Goal: Task Accomplishment & Management: Use online tool/utility

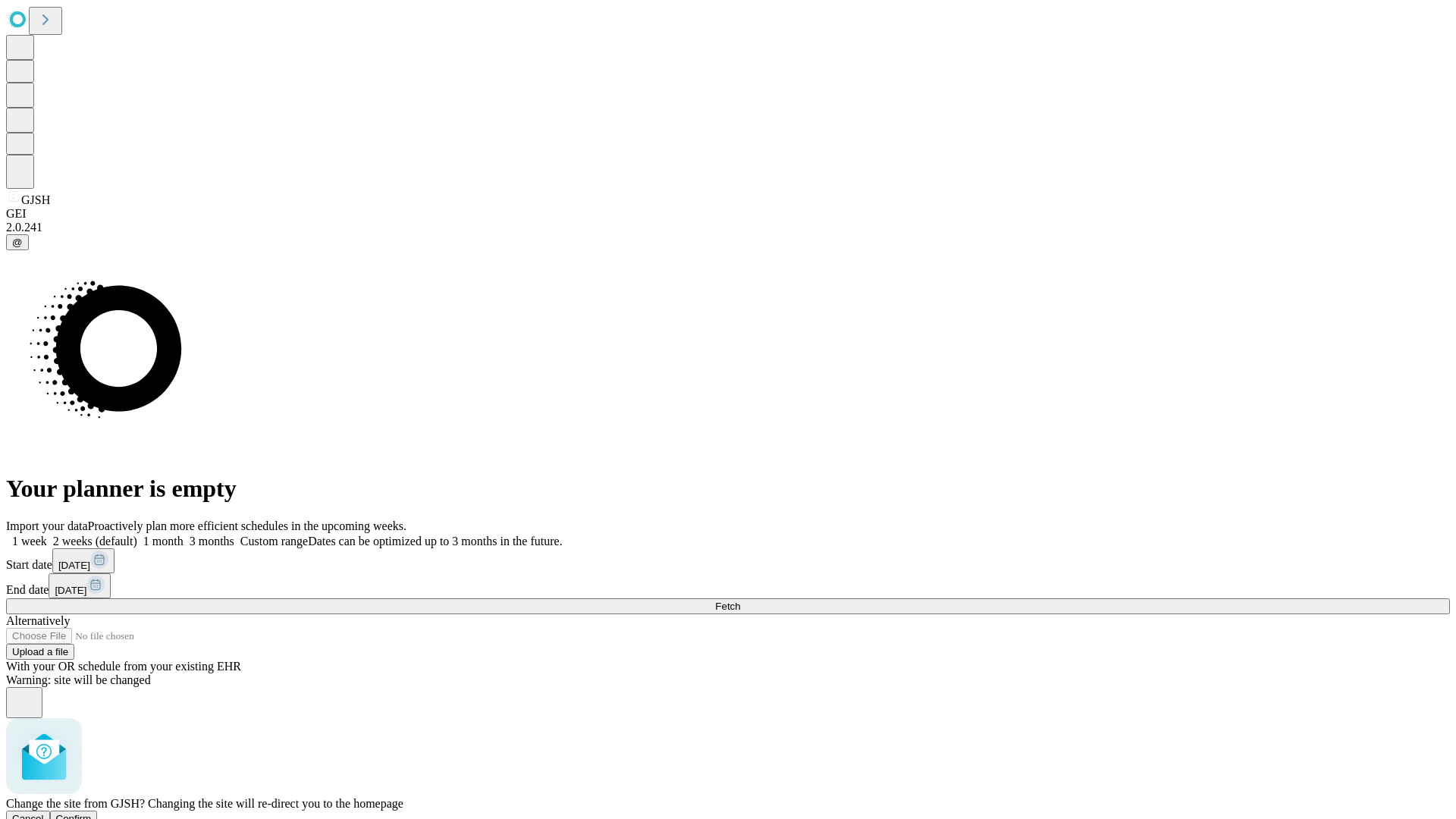
click at [92, 813] on span "Confirm" at bounding box center [74, 818] width 35 height 12
click at [137, 535] on label "2 weeks (default)" at bounding box center [92, 541] width 90 height 13
click at [740, 600] on span "Fetch" at bounding box center [728, 606] width 25 height 12
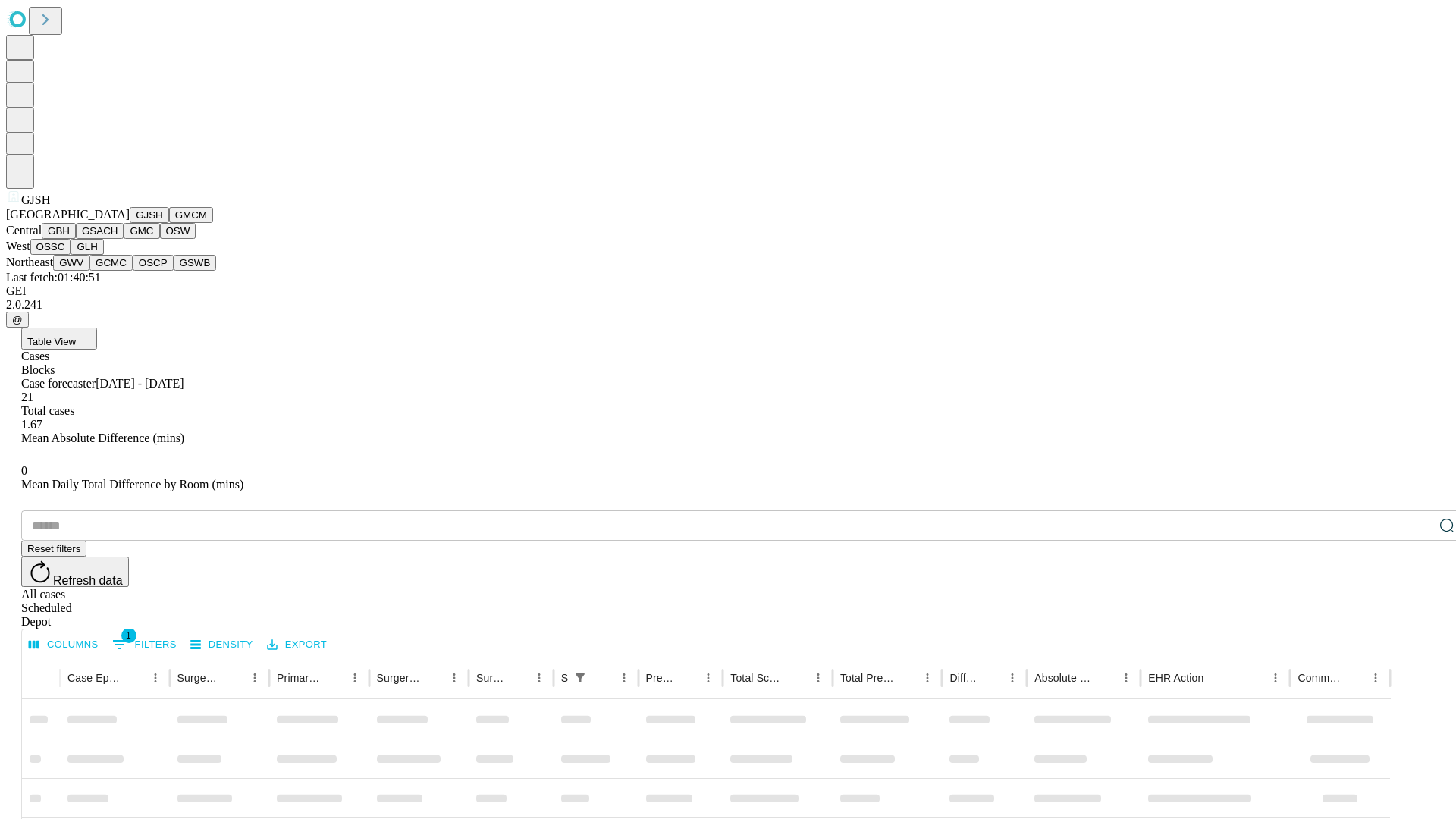
click at [169, 223] on button "GMCM" at bounding box center [191, 215] width 44 height 16
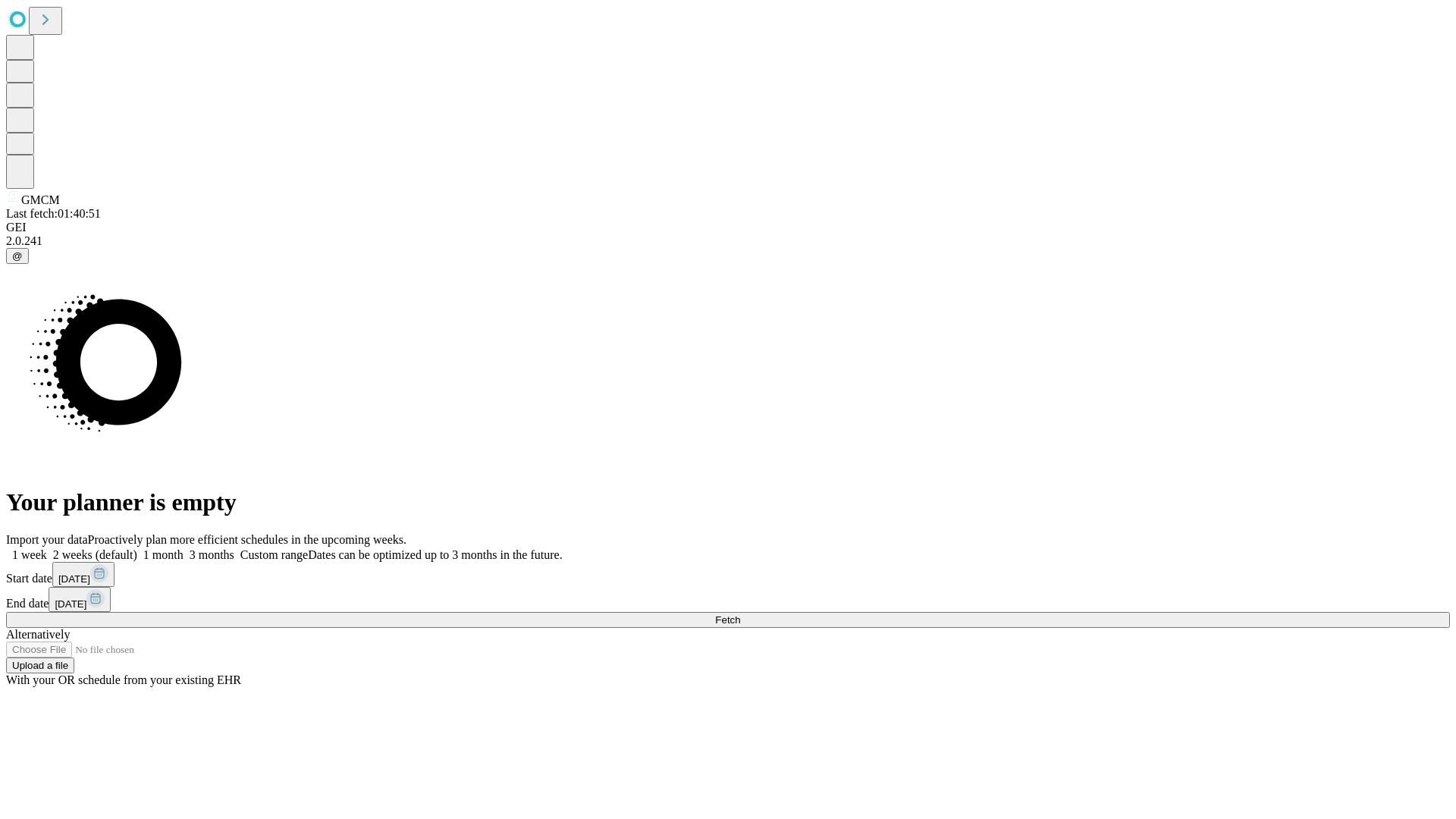
click at [137, 548] on label "2 weeks (default)" at bounding box center [92, 554] width 90 height 13
click at [740, 614] on span "Fetch" at bounding box center [728, 620] width 25 height 12
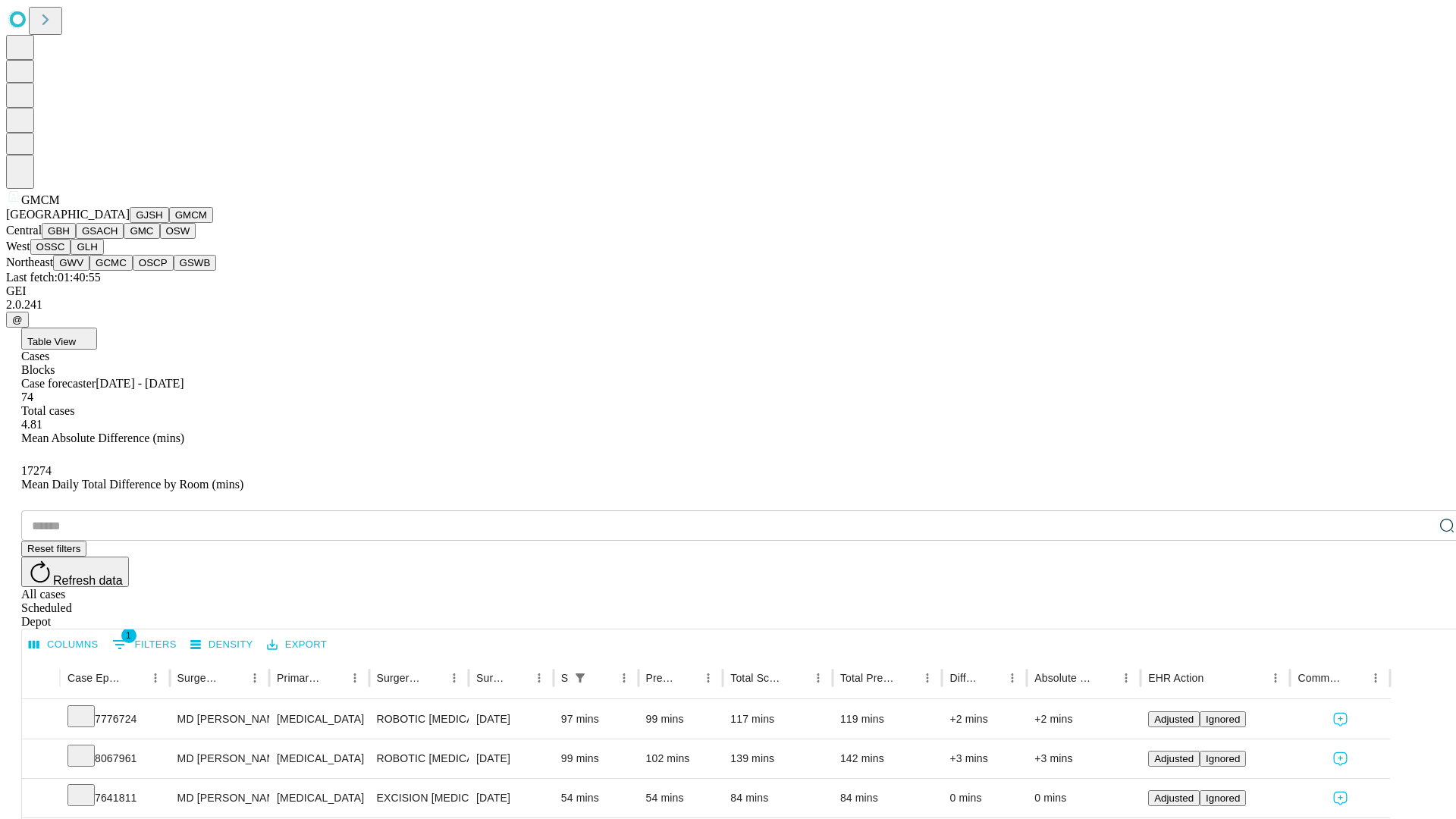
click at [76, 239] on button "GBH" at bounding box center [58, 231] width 35 height 16
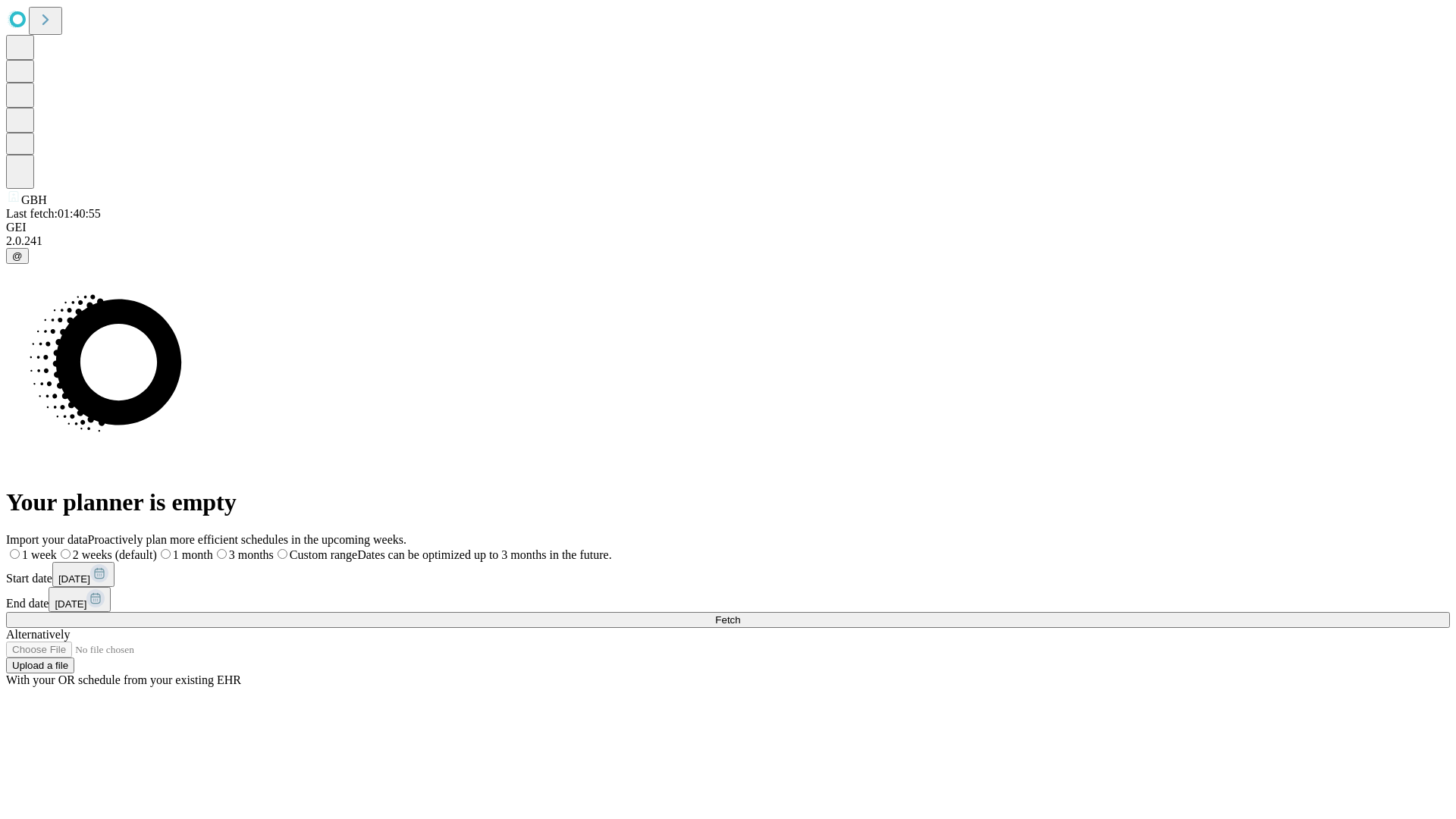
click at [157, 548] on label "2 weeks (default)" at bounding box center [106, 554] width 100 height 13
click at [740, 614] on span "Fetch" at bounding box center [728, 620] width 25 height 12
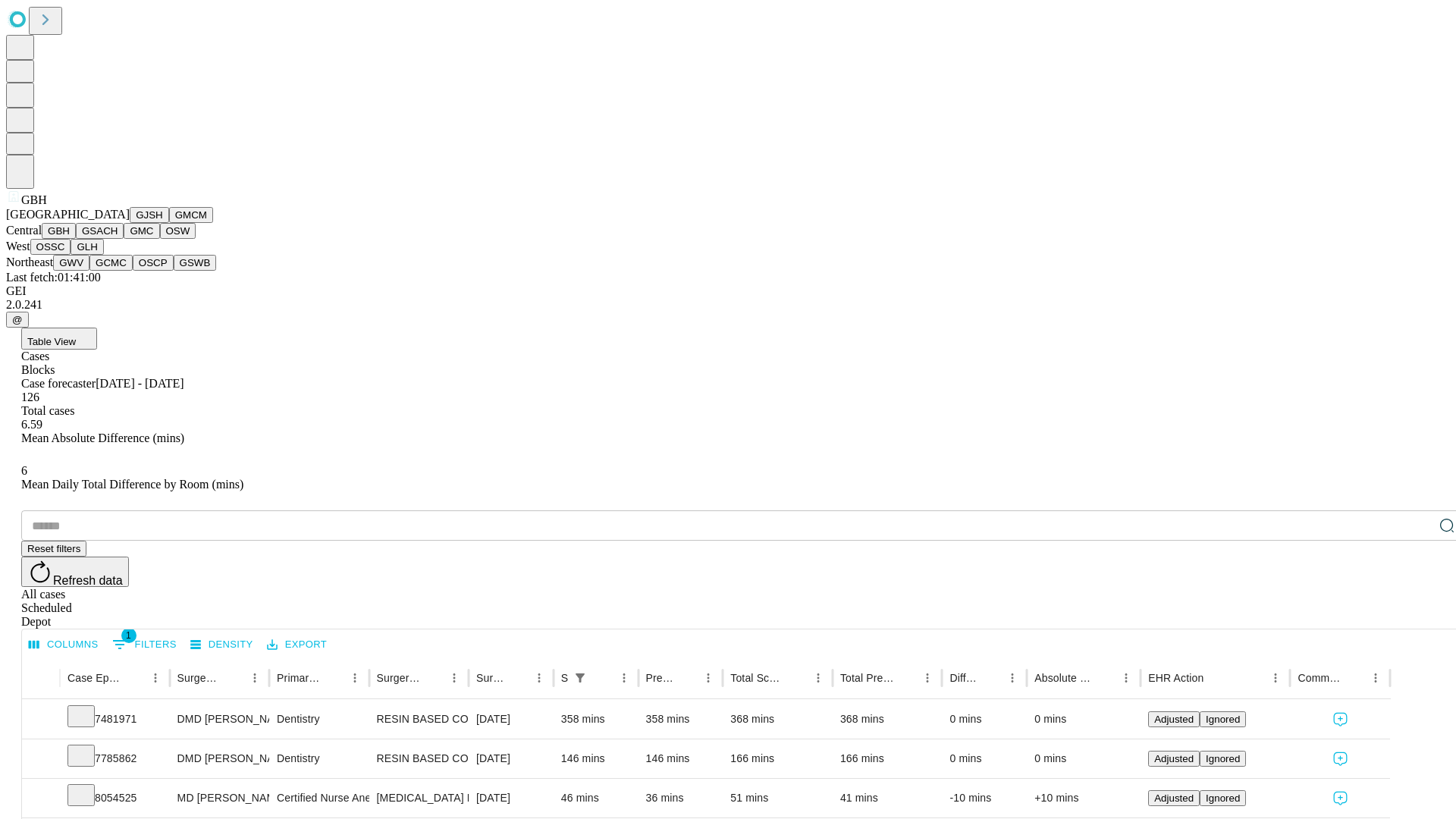
click at [118, 239] on button "GSACH" at bounding box center [100, 231] width 48 height 16
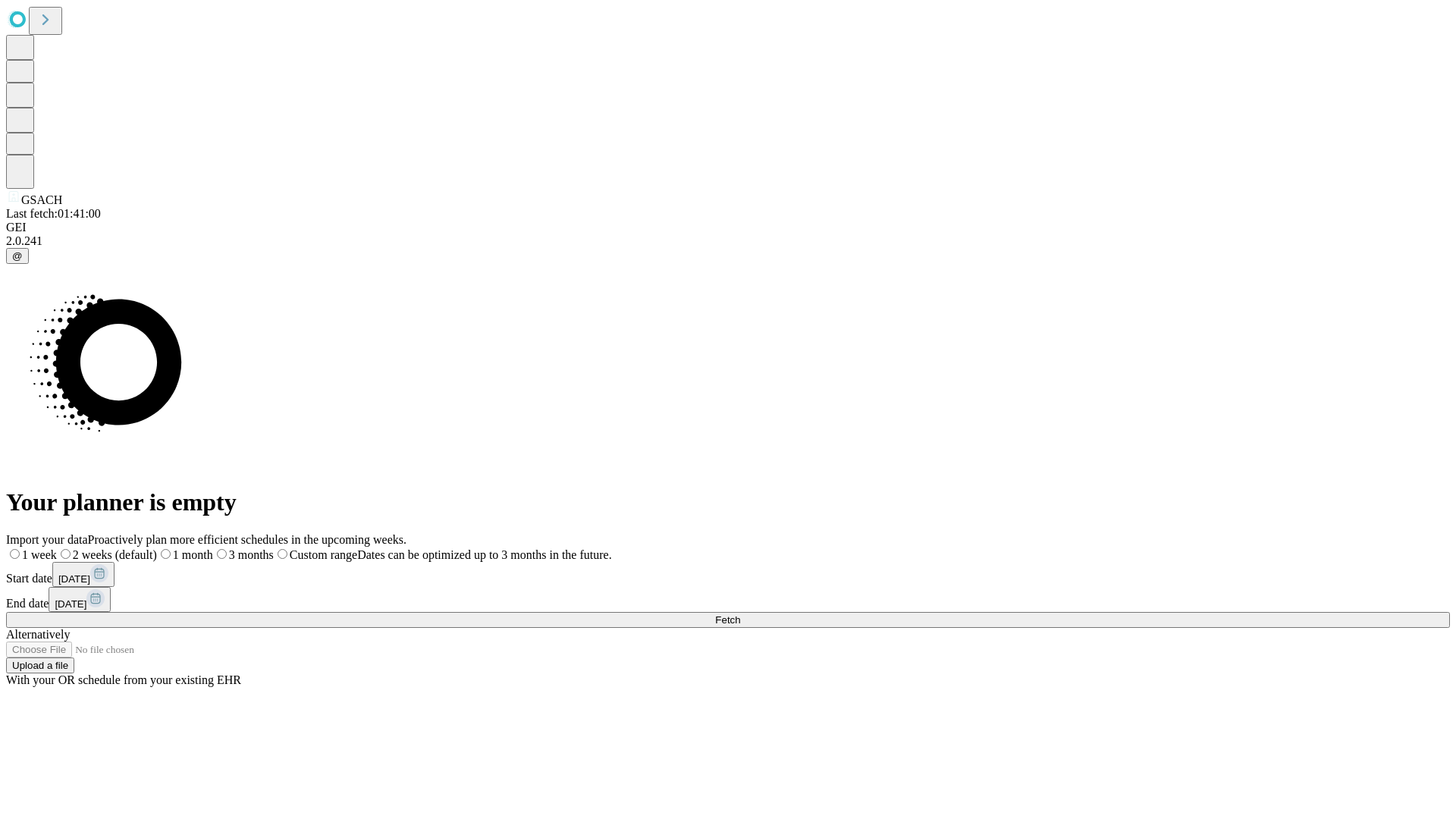
click at [740, 614] on span "Fetch" at bounding box center [728, 620] width 25 height 12
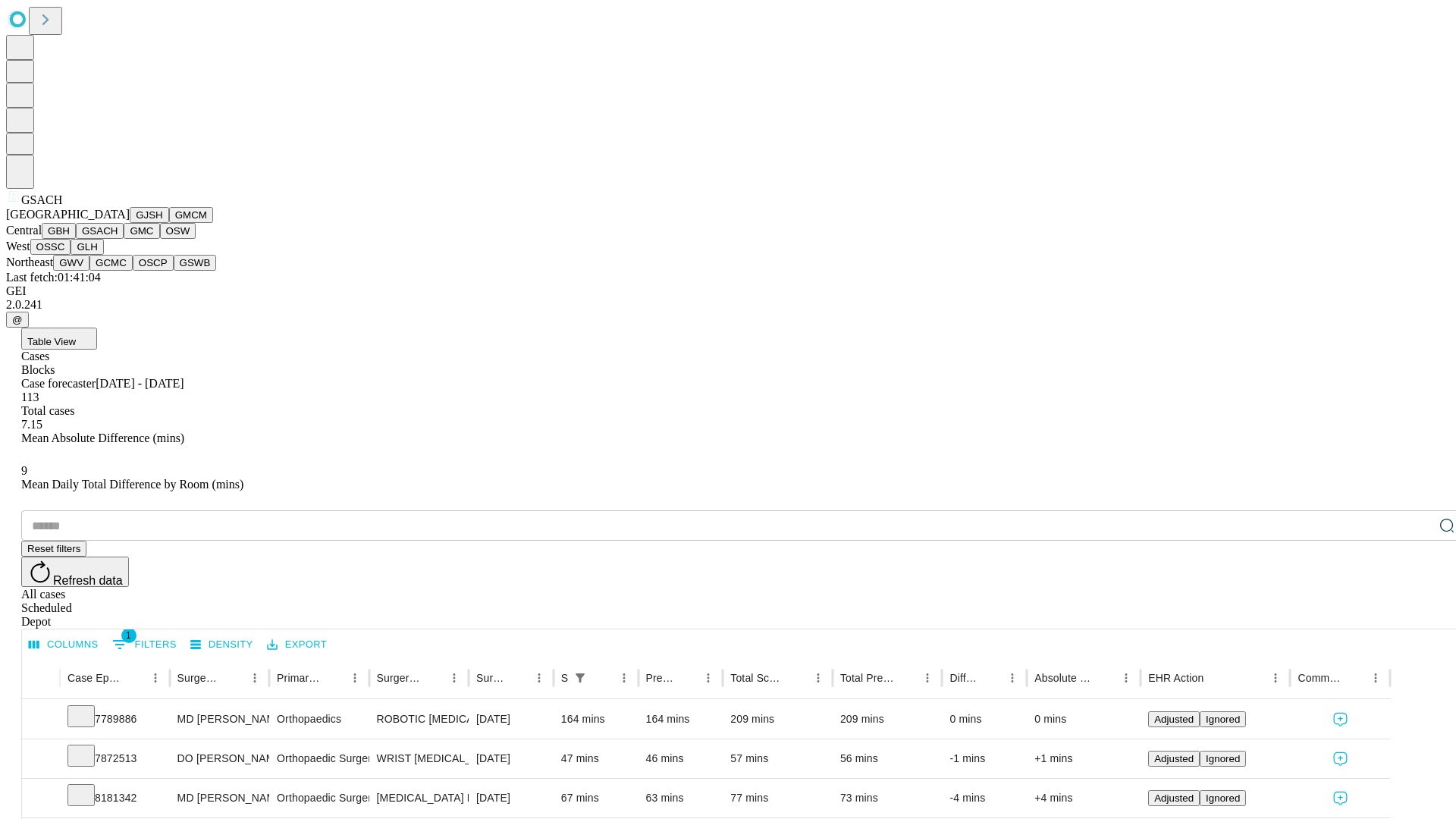
click at [124, 239] on button "GMC" at bounding box center [142, 231] width 35 height 16
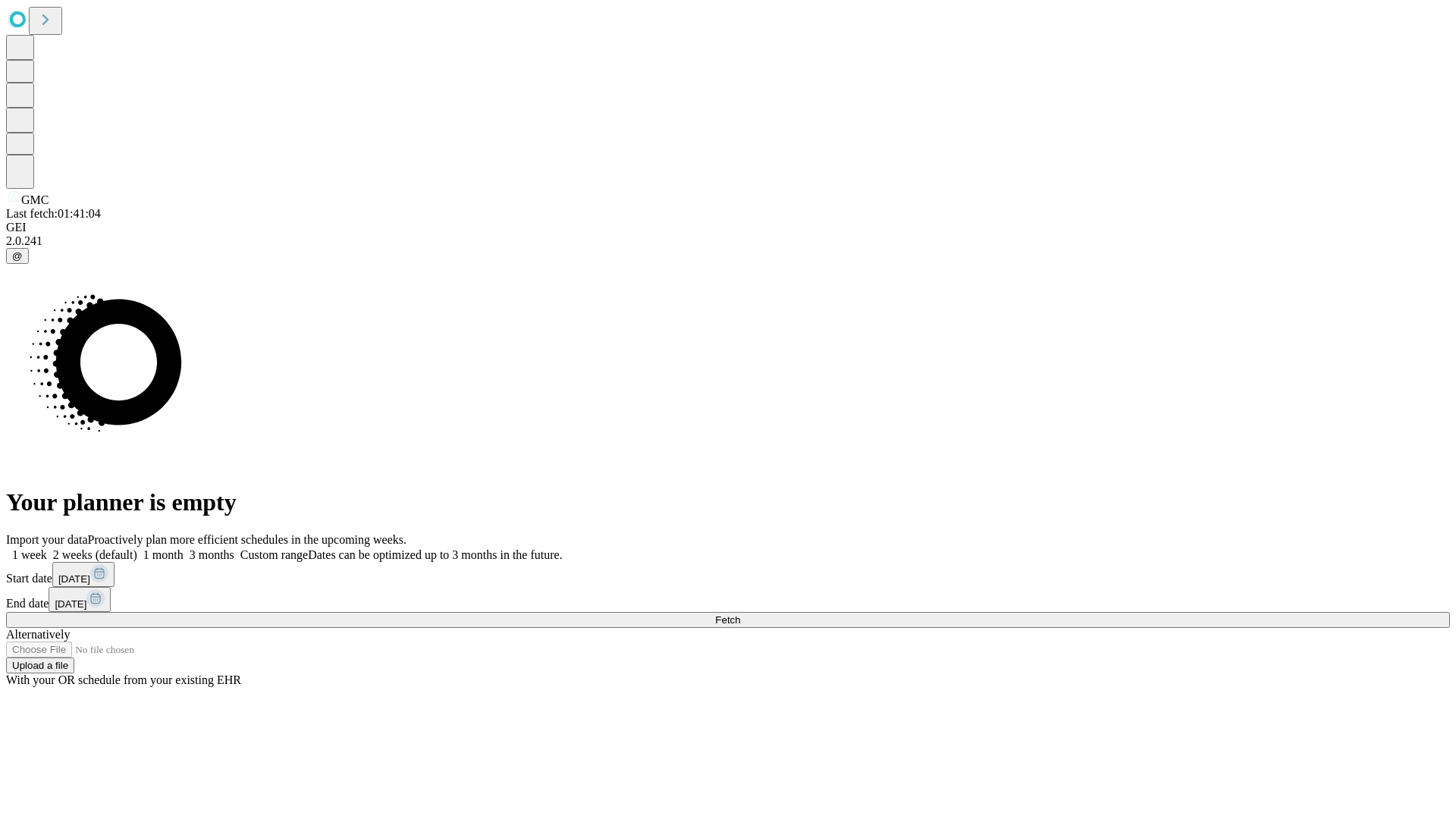
click at [137, 548] on label "2 weeks (default)" at bounding box center [92, 554] width 90 height 13
click at [740, 614] on span "Fetch" at bounding box center [728, 620] width 25 height 12
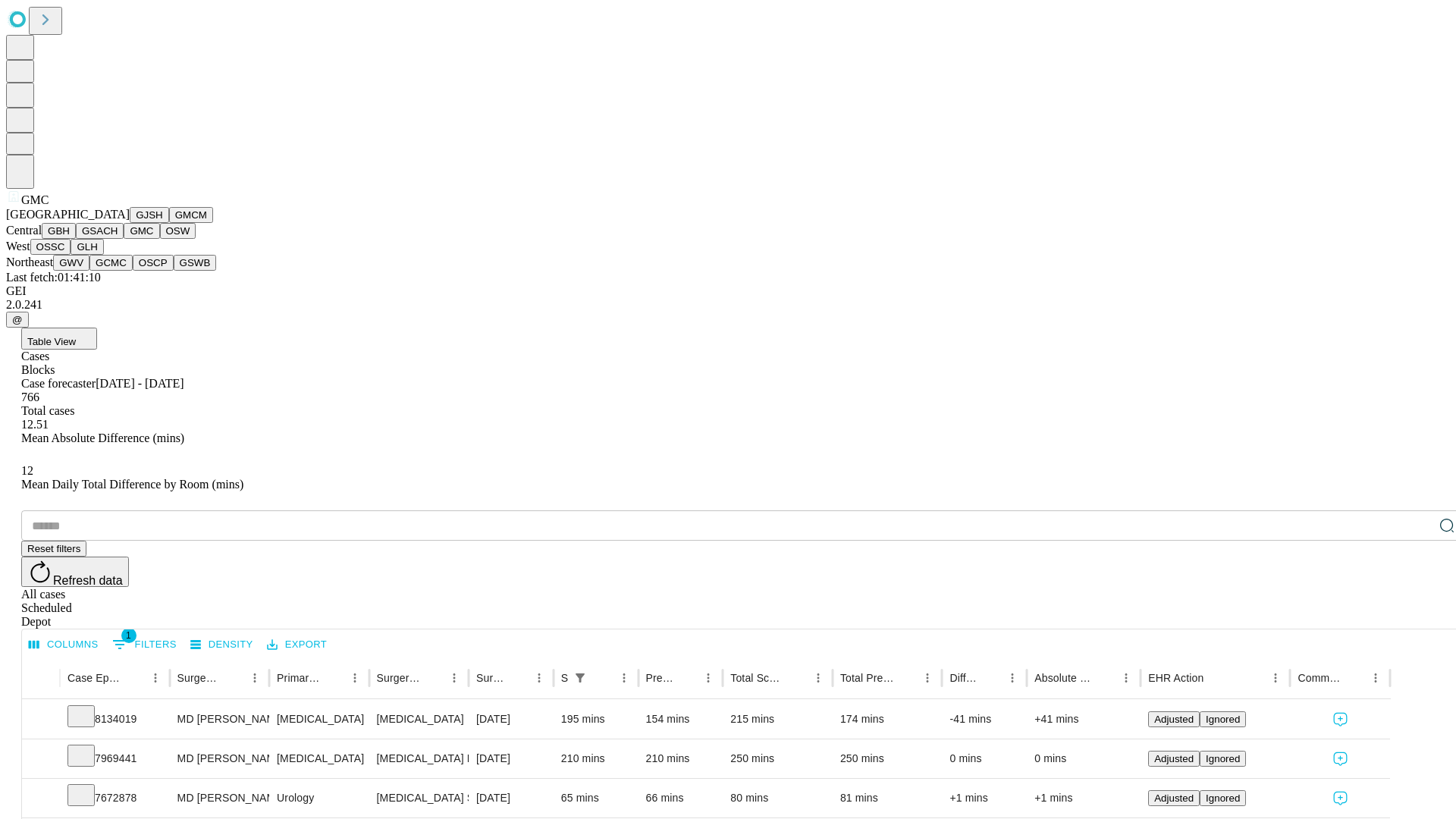
click at [160, 239] on button "OSW" at bounding box center [178, 231] width 36 height 16
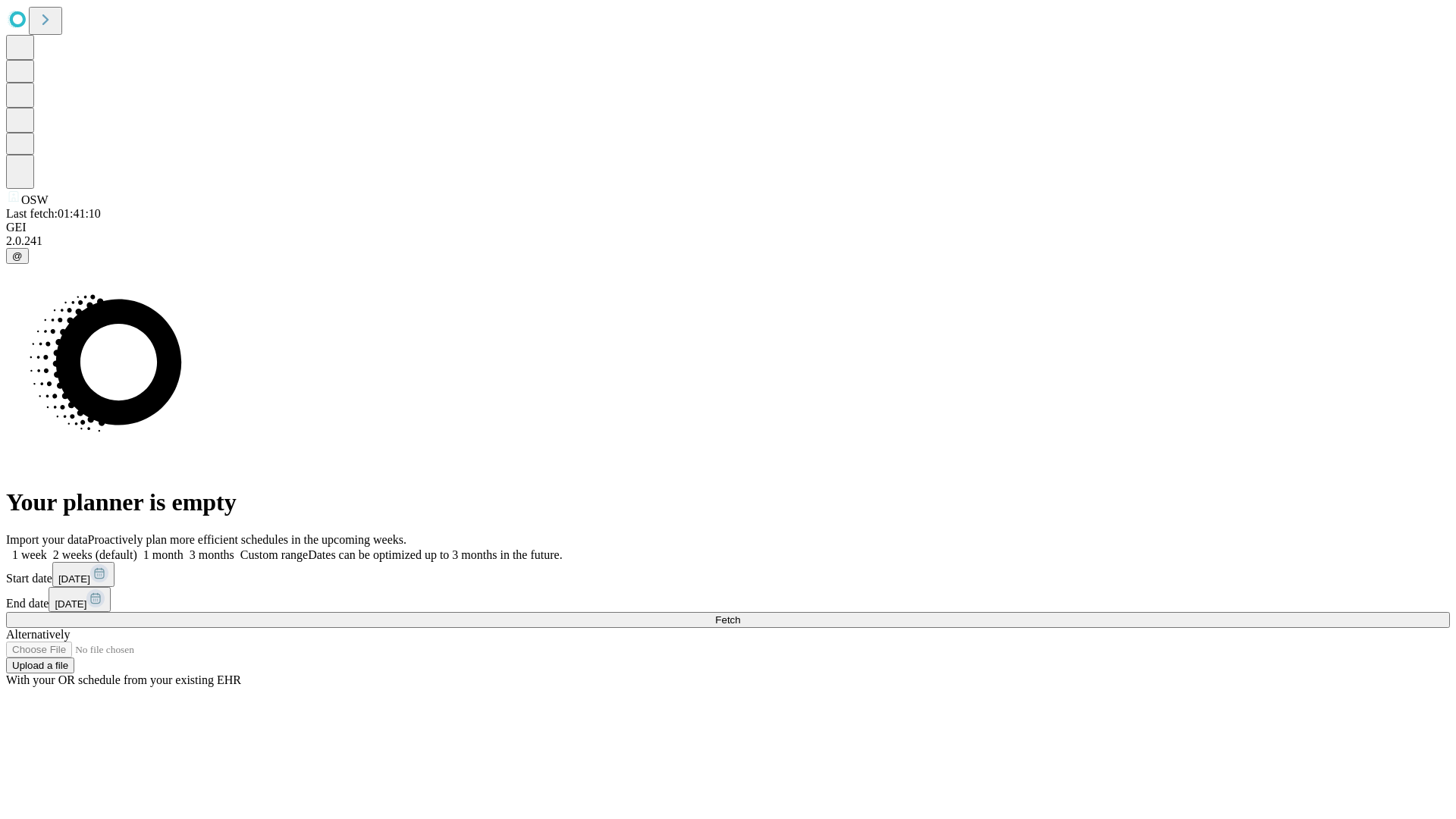
click at [137, 548] on label "2 weeks (default)" at bounding box center [92, 554] width 90 height 13
click at [740, 614] on span "Fetch" at bounding box center [728, 620] width 25 height 12
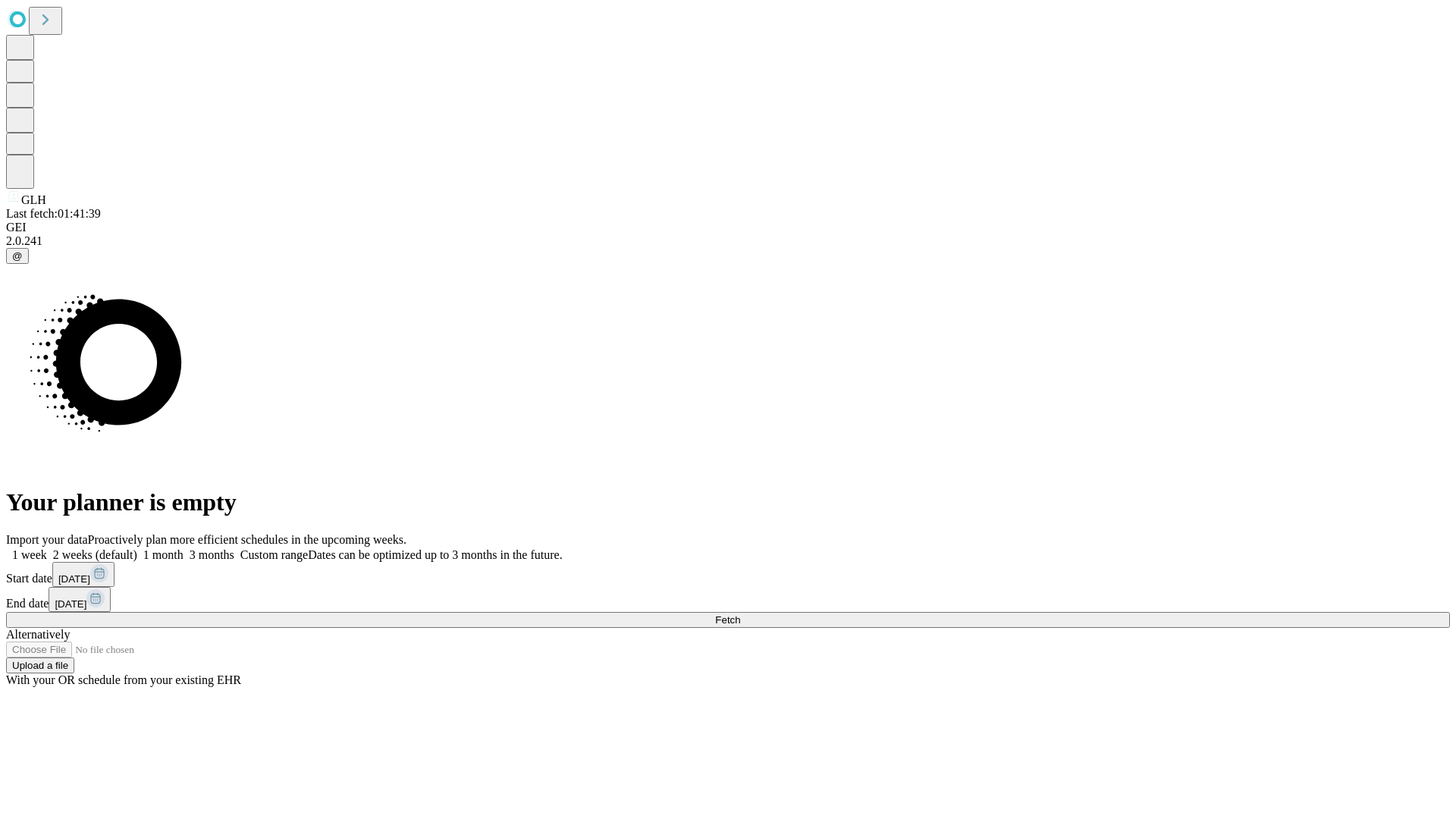
click at [740, 614] on span "Fetch" at bounding box center [728, 620] width 25 height 12
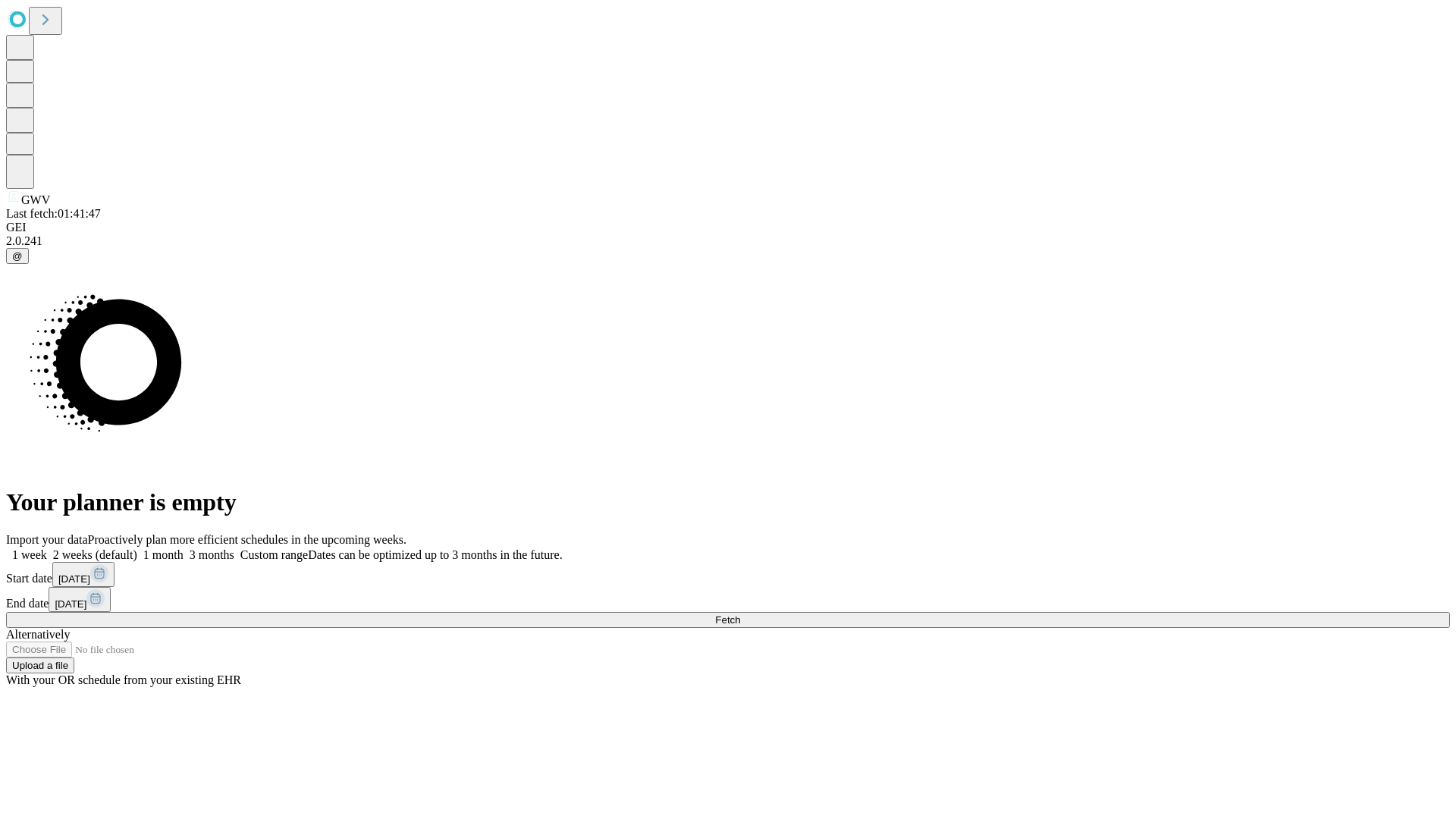
click at [137, 548] on label "2 weeks (default)" at bounding box center [92, 554] width 90 height 13
click at [740, 614] on span "Fetch" at bounding box center [728, 620] width 25 height 12
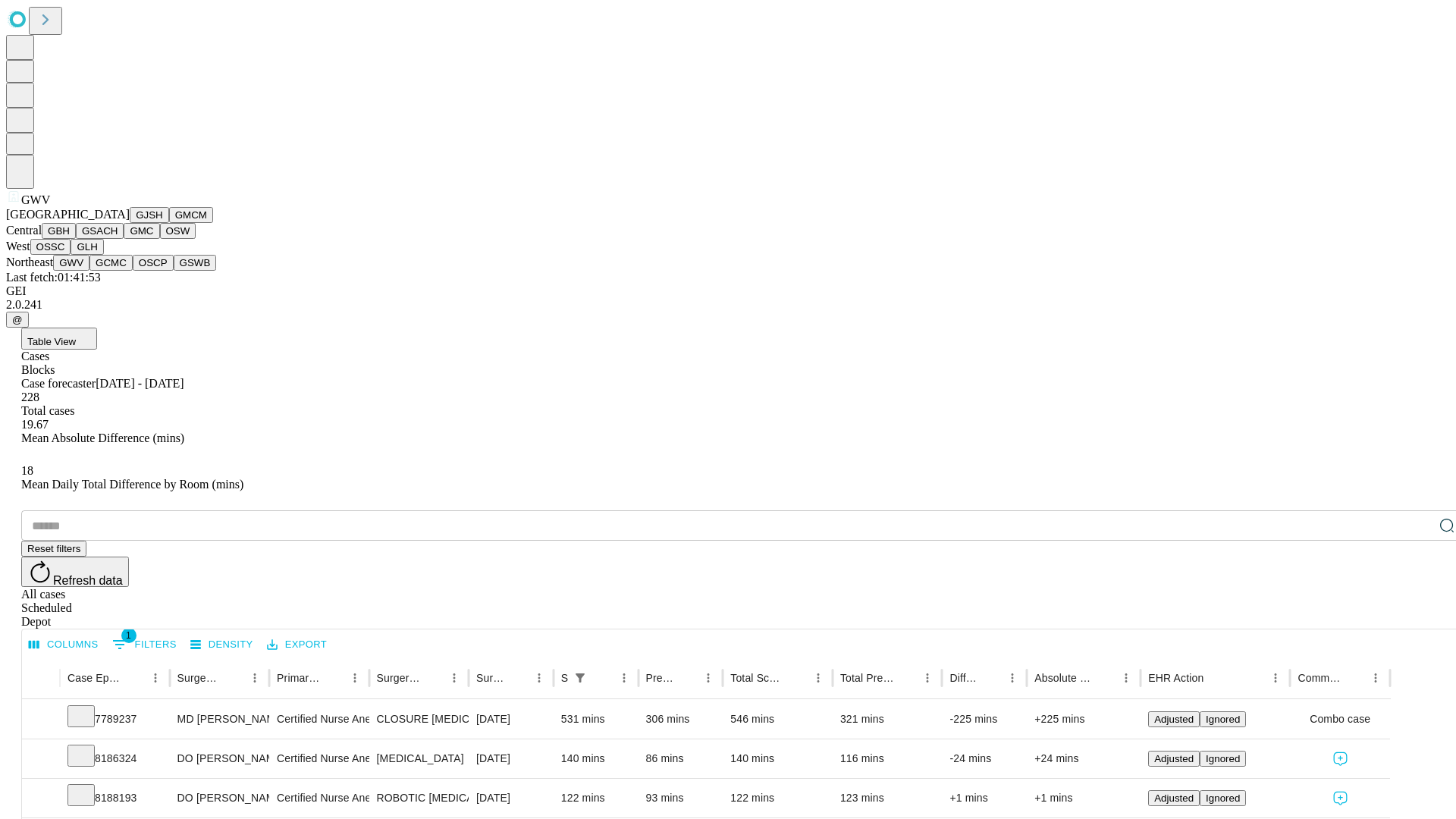
click at [118, 271] on button "GCMC" at bounding box center [111, 263] width 43 height 16
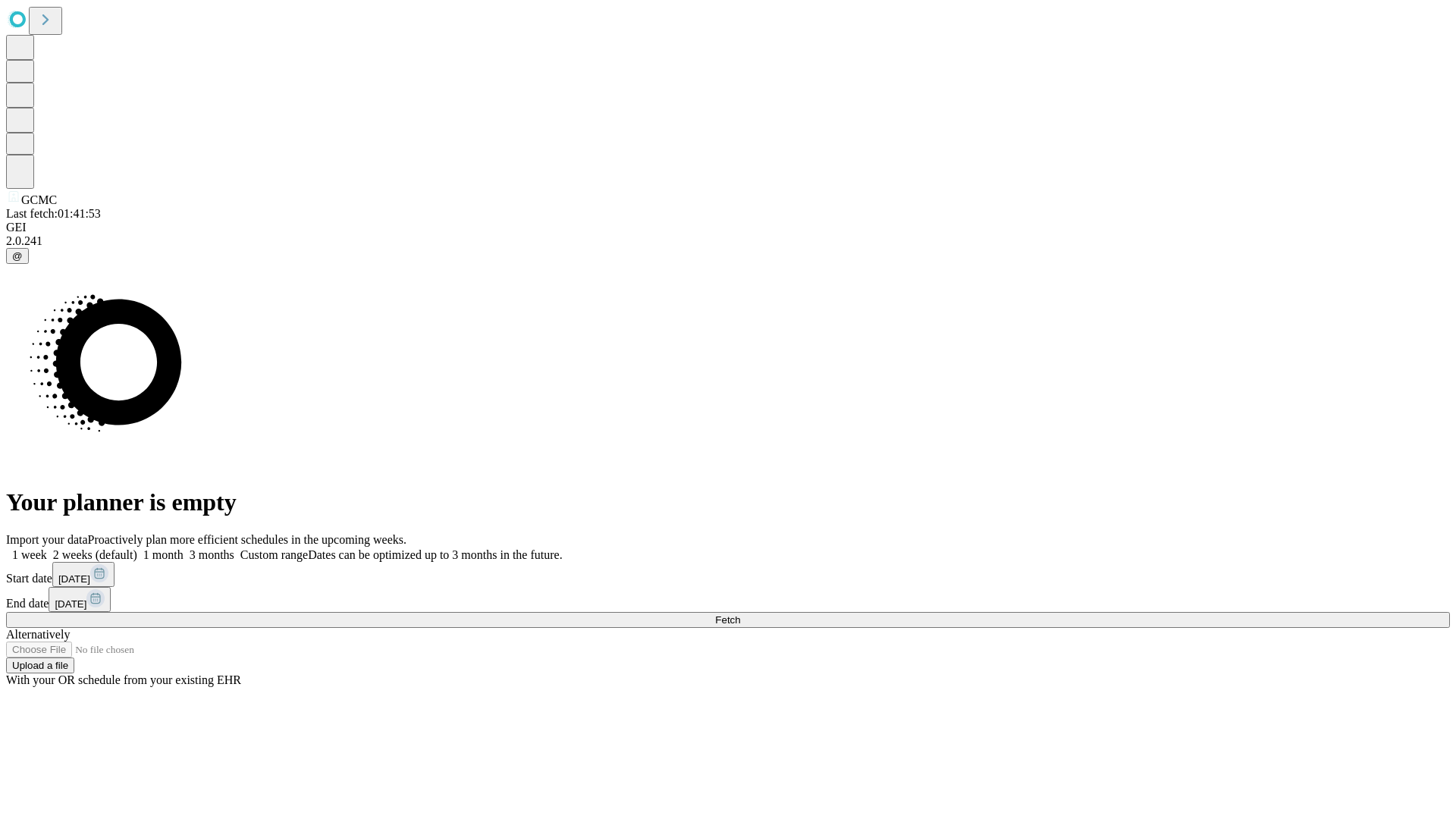
click at [137, 548] on label "2 weeks (default)" at bounding box center [92, 554] width 90 height 13
click at [740, 614] on span "Fetch" at bounding box center [728, 620] width 25 height 12
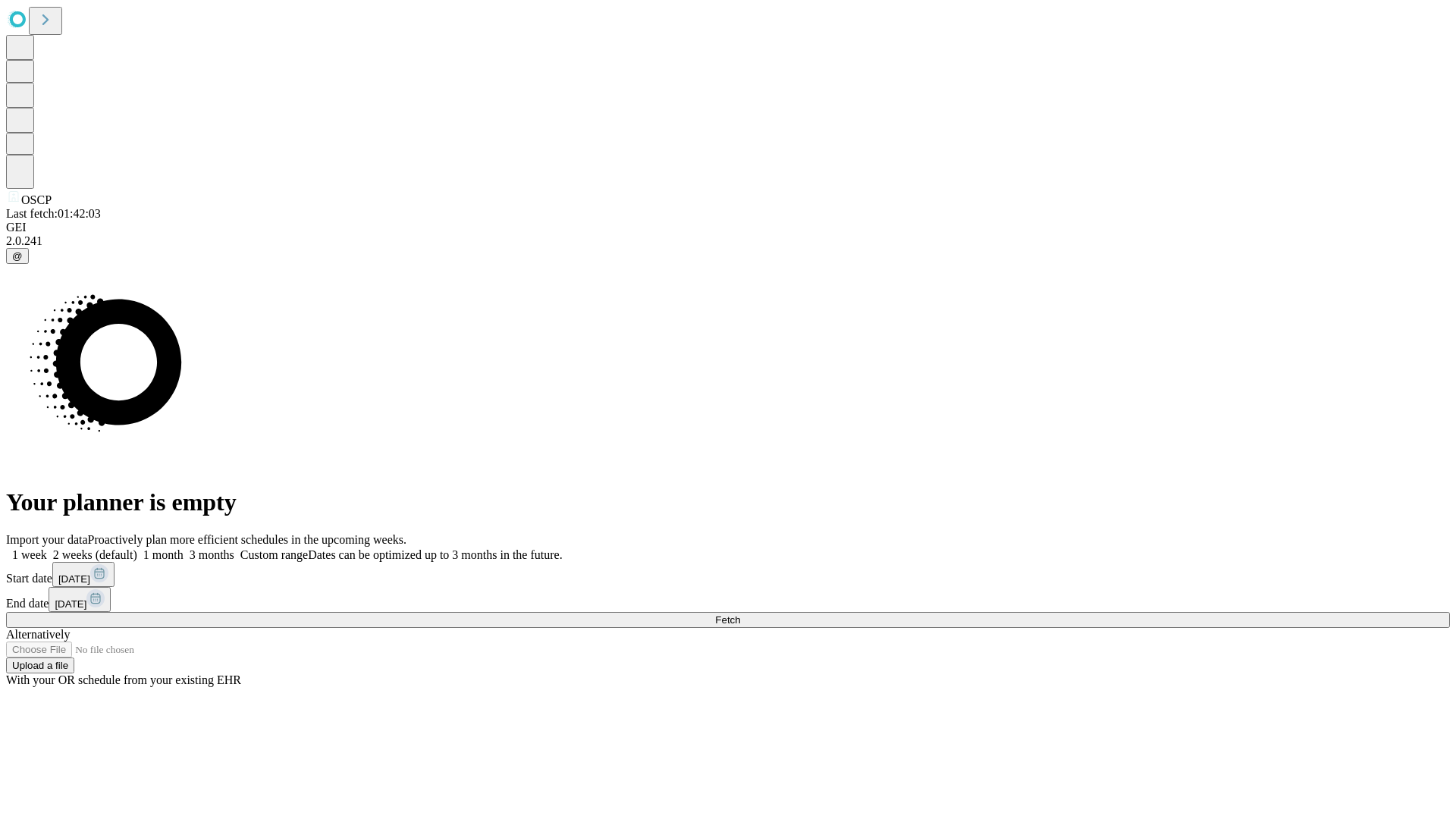
click at [137, 548] on label "2 weeks (default)" at bounding box center [92, 554] width 90 height 13
click at [740, 614] on span "Fetch" at bounding box center [728, 620] width 25 height 12
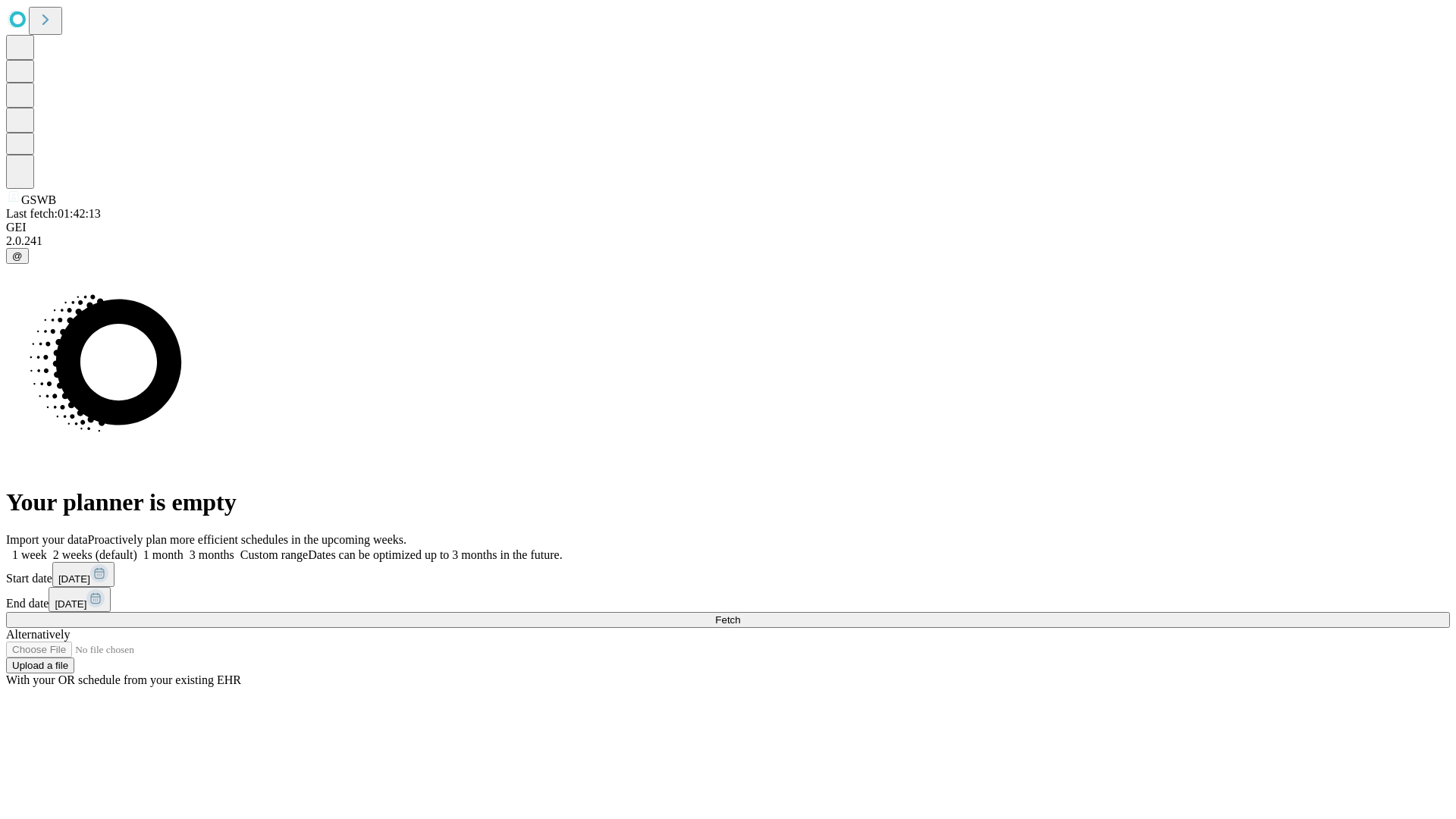
click at [137, 548] on label "2 weeks (default)" at bounding box center [92, 554] width 90 height 13
click at [740, 614] on span "Fetch" at bounding box center [728, 620] width 25 height 12
